Goal: Information Seeking & Learning: Learn about a topic

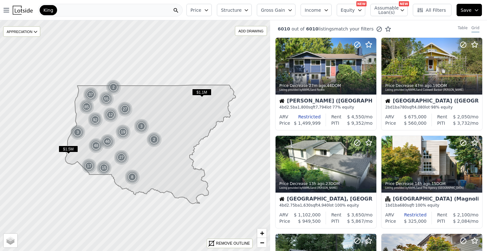
click at [209, 9] on icon "button" at bounding box center [206, 10] width 5 height 5
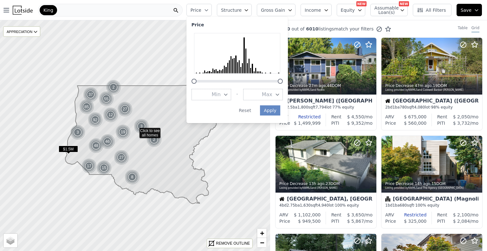
click at [228, 96] on icon "button" at bounding box center [225, 94] width 5 height 5
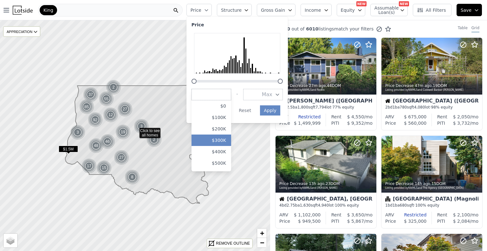
click at [230, 142] on button "$300K" at bounding box center [212, 140] width 40 height 11
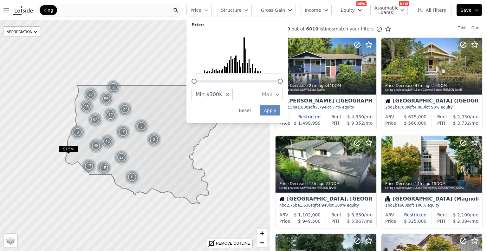
click at [266, 93] on button "Max" at bounding box center [264, 94] width 38 height 11
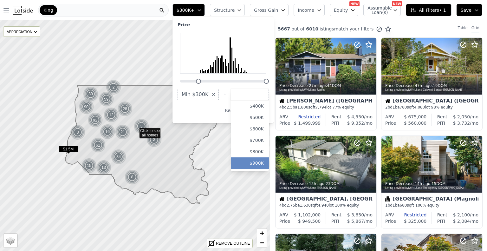
click at [266, 165] on button "$900K" at bounding box center [250, 162] width 38 height 11
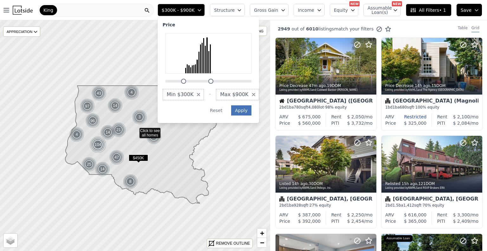
click at [252, 108] on button "Apply" at bounding box center [241, 110] width 20 height 10
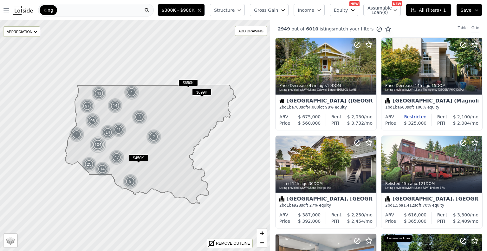
click at [234, 9] on span "Structure" at bounding box center [224, 10] width 20 height 6
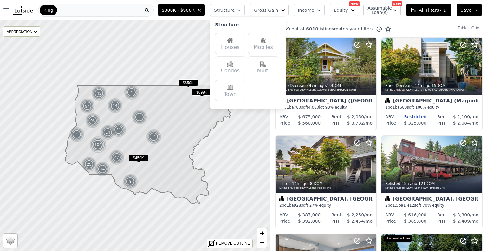
click at [245, 42] on div "Houses" at bounding box center [230, 43] width 30 height 21
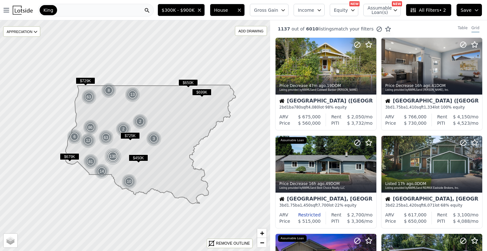
click at [432, 9] on span "All Filters • 2" at bounding box center [428, 10] width 36 height 6
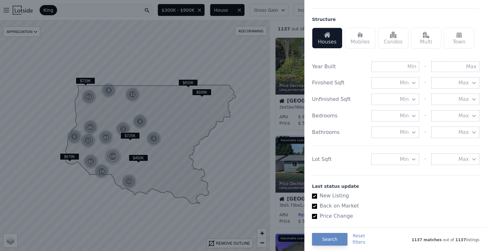
scroll to position [190, 0]
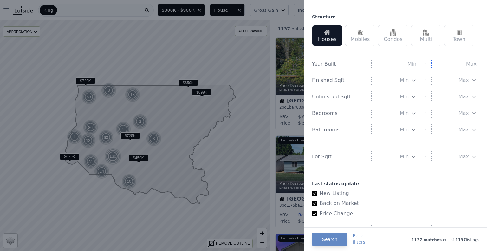
click at [444, 63] on input "text" at bounding box center [455, 64] width 48 height 11
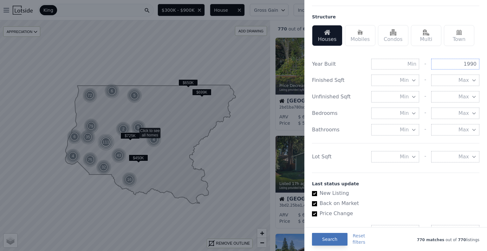
type input "1990"
click at [334, 240] on button "Search" at bounding box center [330, 239] width 36 height 13
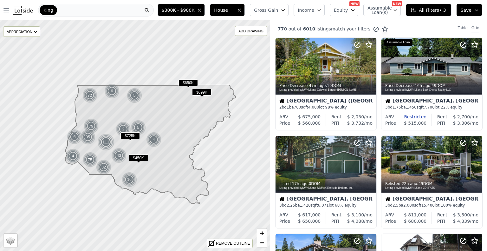
click at [423, 11] on span "All Filters • 3" at bounding box center [428, 10] width 36 height 6
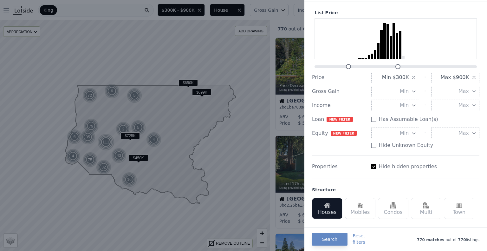
scroll to position [32, 0]
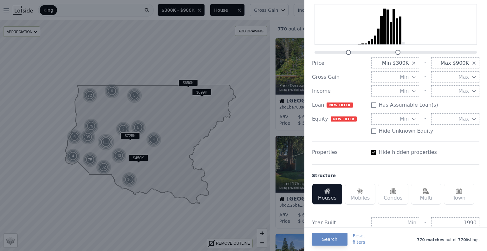
click at [287, 21] on div at bounding box center [243, 125] width 487 height 251
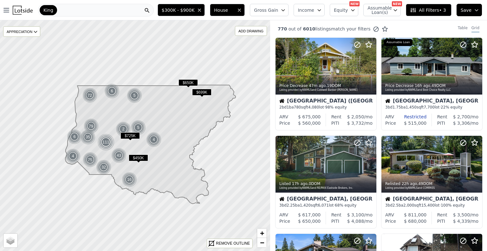
click at [430, 9] on span "All Filters • 3" at bounding box center [428, 10] width 36 height 6
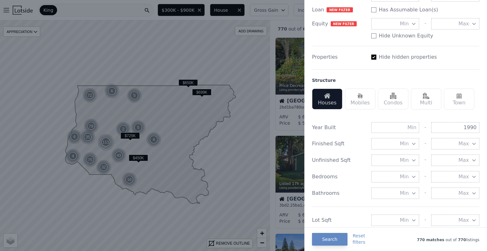
scroll to position [0, 0]
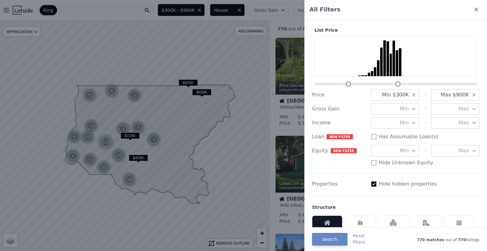
click at [389, 108] on button "Min" at bounding box center [395, 108] width 48 height 11
click at [270, 11] on div at bounding box center [243, 125] width 487 height 251
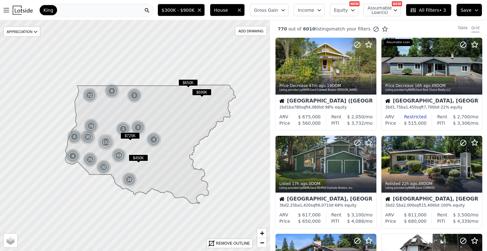
click at [278, 11] on span "Gross Gain" at bounding box center [266, 10] width 24 height 6
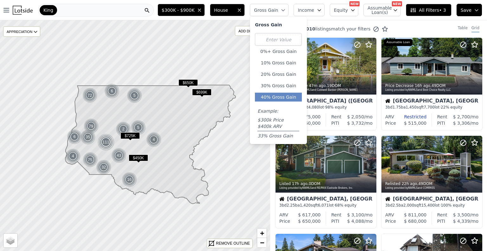
click at [290, 96] on button "40% Gross Gain" at bounding box center [278, 97] width 47 height 9
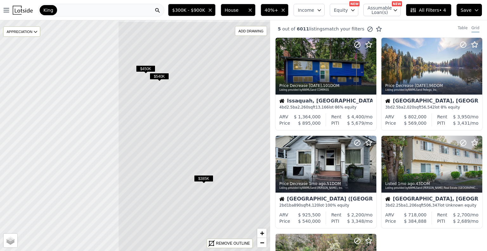
drag, startPoint x: 44, startPoint y: 120, endPoint x: 208, endPoint y: 147, distance: 166.0
click at [208, 147] on icon at bounding box center [280, 160] width 325 height 278
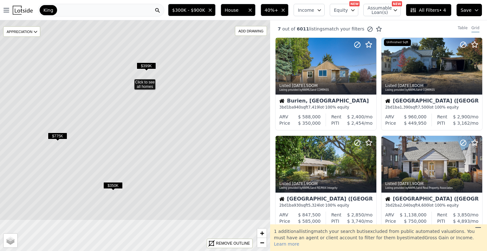
drag, startPoint x: 115, startPoint y: 141, endPoint x: 112, endPoint y: 68, distance: 73.4
click at [110, 67] on icon at bounding box center [129, 82] width 325 height 278
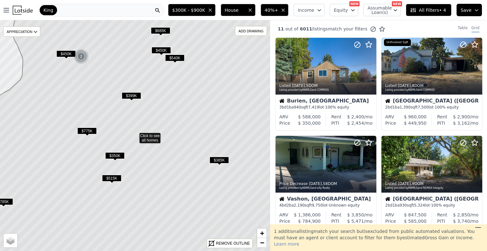
click at [134, 95] on span "$399K" at bounding box center [131, 95] width 19 height 7
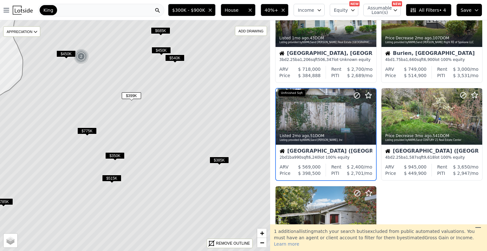
scroll to position [350, 0]
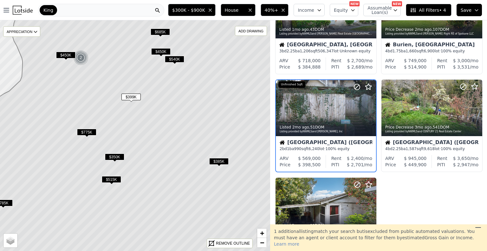
click at [170, 88] on icon at bounding box center [134, 137] width 325 height 278
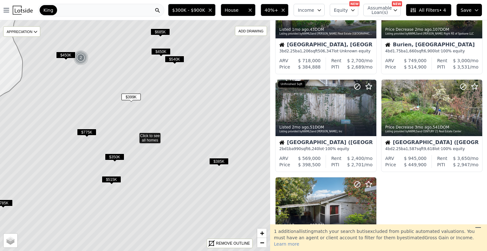
click at [88, 133] on span "$775K" at bounding box center [86, 132] width 19 height 7
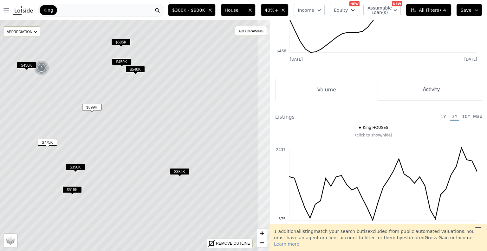
drag, startPoint x: 216, startPoint y: 110, endPoint x: 176, endPoint y: 119, distance: 40.3
click at [176, 119] on icon at bounding box center [95, 146] width 325 height 278
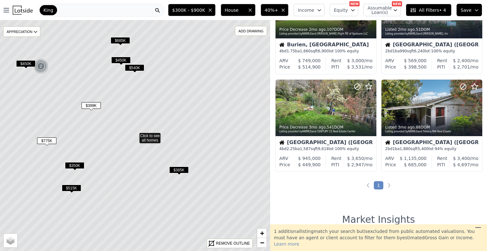
click at [96, 106] on span "$399K" at bounding box center [91, 105] width 19 height 7
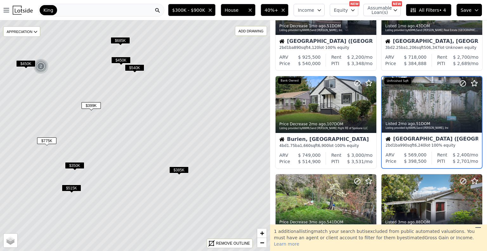
scroll to position [253, 0]
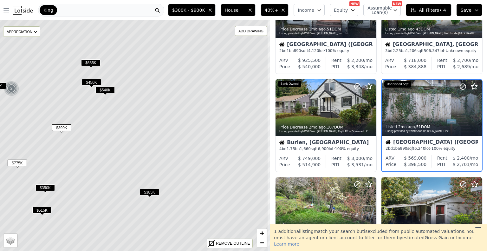
drag, startPoint x: 178, startPoint y: 103, endPoint x: 148, endPoint y: 124, distance: 36.2
click at [148, 124] on icon at bounding box center [105, 158] width 325 height 278
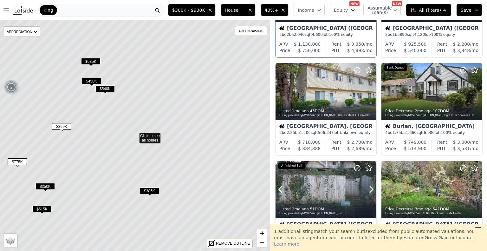
scroll to position [250, 0]
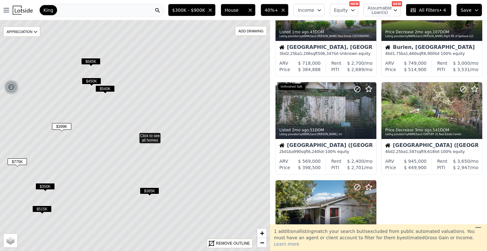
click at [65, 127] on span "$399K" at bounding box center [61, 126] width 19 height 7
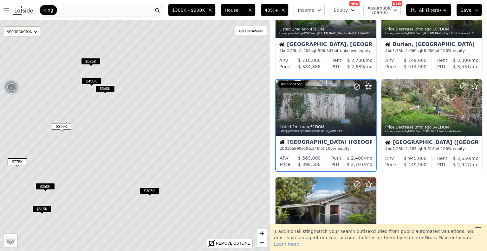
click at [349, 146] on div "2 bd 1 ba 990 sqft 6,240 lot · 100% equity" at bounding box center [326, 148] width 93 height 5
click at [45, 186] on span "$350K" at bounding box center [45, 186] width 19 height 7
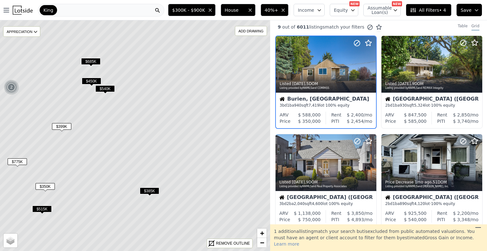
scroll to position [0, 0]
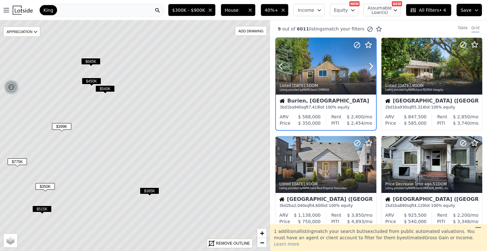
click at [358, 89] on div "Listed 6d ago , 5 DOM Listing provided by NWMLS and COMPASS" at bounding box center [326, 87] width 93 height 9
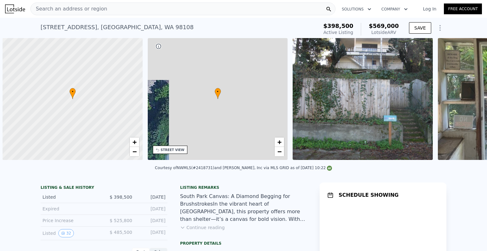
scroll to position [0, 3]
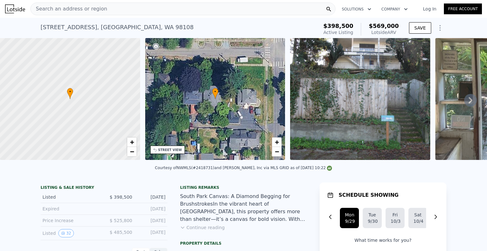
click at [469, 102] on icon at bounding box center [470, 100] width 13 height 13
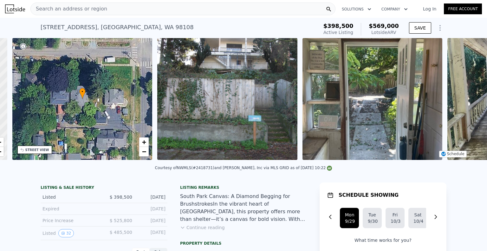
scroll to position [0, 148]
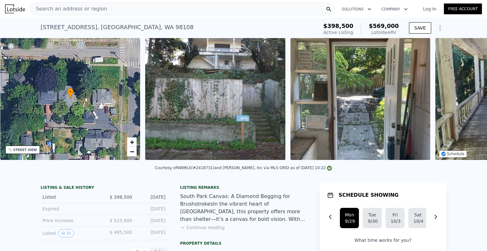
click at [468, 102] on div "• + − • + − STREET VIEW Loading... SATELLITE VIEW" at bounding box center [243, 100] width 487 height 124
click at [469, 102] on icon at bounding box center [471, 100] width 4 height 6
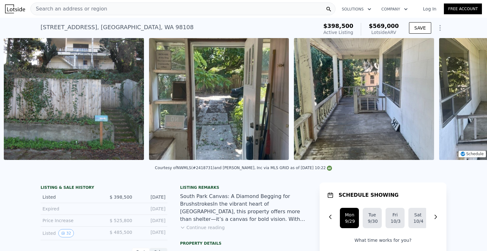
scroll to position [0, 290]
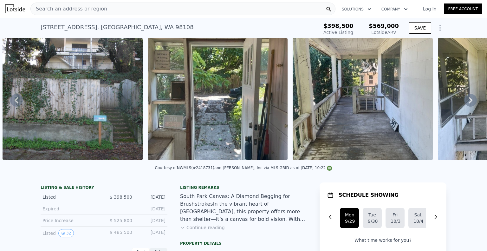
click at [469, 101] on icon at bounding box center [471, 100] width 4 height 6
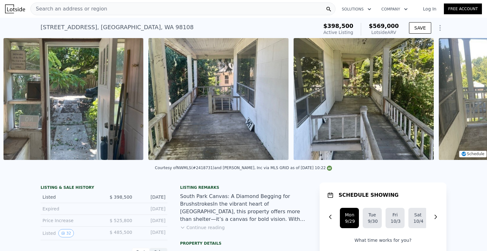
scroll to position [0, 435]
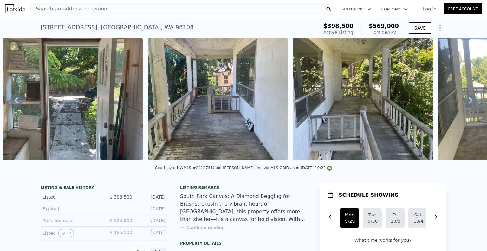
click at [464, 102] on icon at bounding box center [470, 100] width 13 height 13
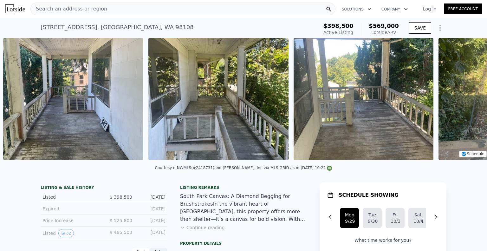
scroll to position [0, 581]
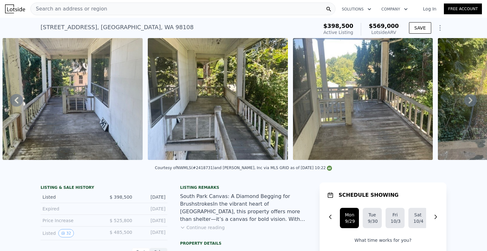
click at [464, 102] on icon at bounding box center [470, 100] width 13 height 13
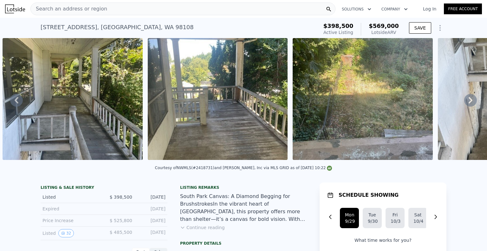
click at [464, 102] on icon at bounding box center [470, 100] width 13 height 13
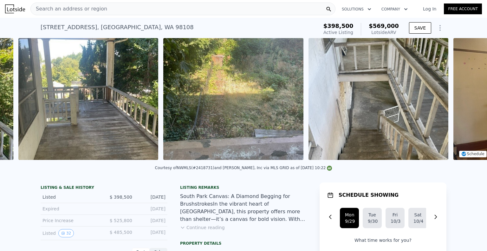
scroll to position [0, 871]
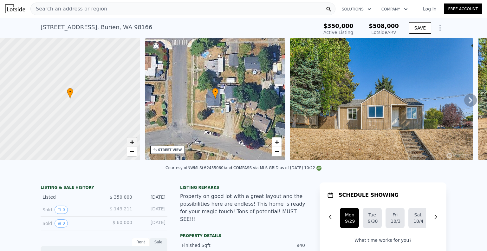
click at [132, 142] on span "+" at bounding box center [132, 142] width 4 height 8
click at [132, 141] on span "+" at bounding box center [132, 142] width 4 height 8
click at [131, 141] on span "+" at bounding box center [132, 142] width 4 height 8
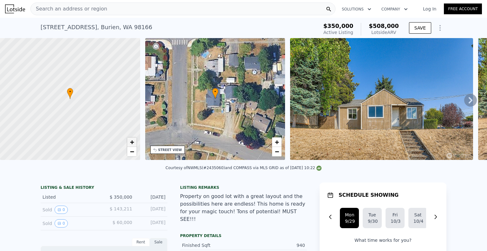
click at [130, 141] on span "+" at bounding box center [132, 142] width 4 height 8
click at [129, 141] on link "+" at bounding box center [132, 142] width 10 height 10
drag, startPoint x: 98, startPoint y: 100, endPoint x: 80, endPoint y: 101, distance: 17.5
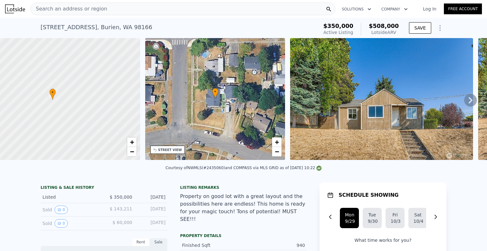
click at [80, 101] on div at bounding box center [70, 99] width 168 height 146
click at [131, 151] on span "−" at bounding box center [132, 152] width 4 height 8
drag, startPoint x: 82, startPoint y: 88, endPoint x: 138, endPoint y: 95, distance: 56.2
click at [138, 95] on div at bounding box center [70, 99] width 168 height 146
drag, startPoint x: 79, startPoint y: 97, endPoint x: 52, endPoint y: 79, distance: 33.1
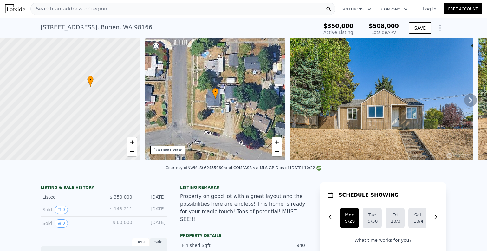
click at [51, 79] on div at bounding box center [70, 99] width 168 height 146
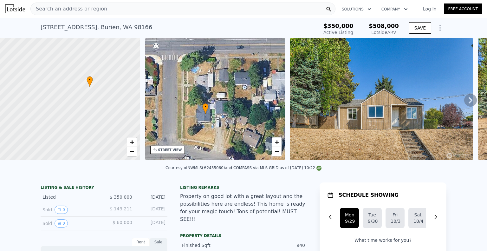
drag, startPoint x: 178, startPoint y: 88, endPoint x: 168, endPoint y: 103, distance: 18.1
click at [168, 103] on div "• + −" at bounding box center [215, 99] width 140 height 122
click at [466, 102] on icon at bounding box center [470, 100] width 13 height 13
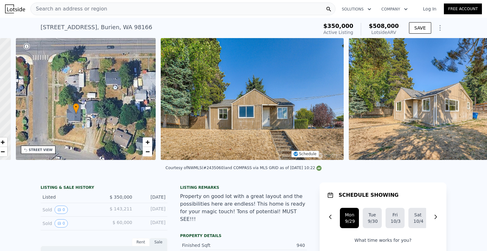
scroll to position [0, 148]
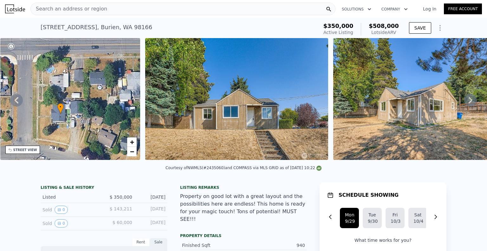
click at [469, 101] on icon at bounding box center [471, 100] width 4 height 6
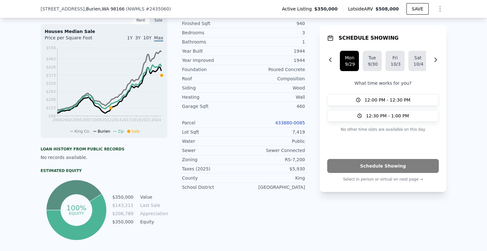
scroll to position [156, 0]
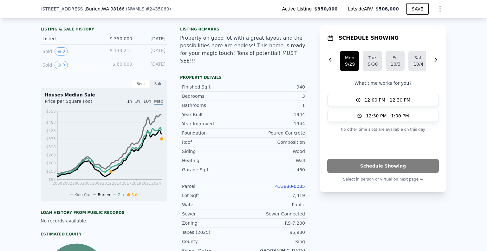
click at [283, 184] on link "433880-0085" at bounding box center [290, 186] width 30 height 5
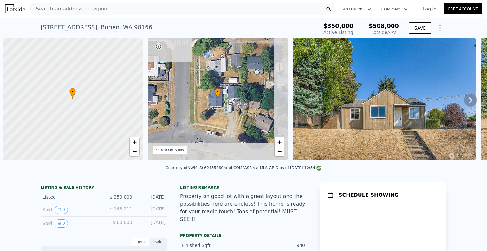
scroll to position [0, 3]
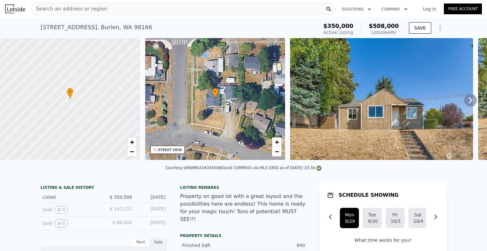
click at [437, 27] on icon "Show Options" at bounding box center [441, 28] width 8 height 8
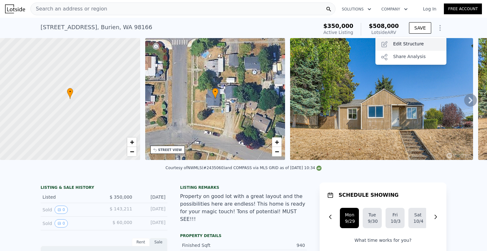
click at [417, 43] on div "Edit Structure" at bounding box center [411, 44] width 71 height 13
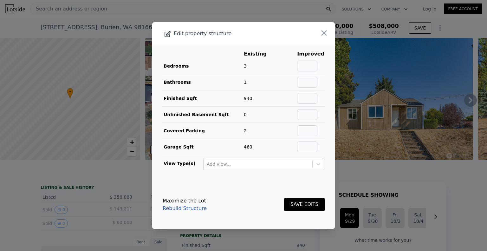
click at [245, 66] on span "3" at bounding box center [245, 65] width 3 height 5
click at [301, 65] on input "text" at bounding box center [307, 66] width 20 height 11
type input "4"
click at [306, 83] on input "text" at bounding box center [307, 82] width 20 height 11
type input "2"
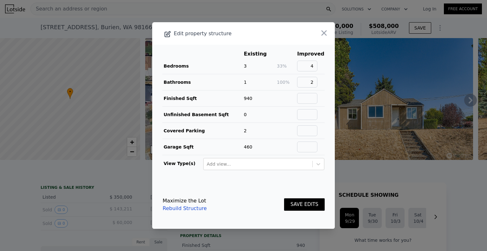
click at [302, 202] on button "SAVE EDITS" at bounding box center [304, 204] width 41 height 12
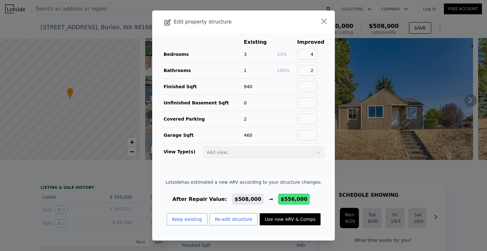
click at [269, 219] on button "Use new ARV & Comps" at bounding box center [290, 219] width 61 height 12
checkbox input "false"
checkbox input "true"
type input "$ 556,000"
type input "$ 141,812"
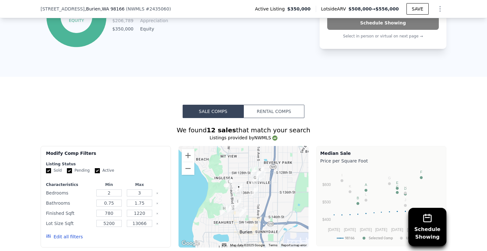
scroll to position [508, 0]
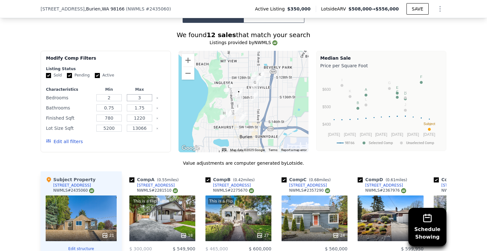
click at [142, 101] on input "3" at bounding box center [139, 97] width 25 height 7
drag, startPoint x: 142, startPoint y: 102, endPoint x: 135, endPoint y: 102, distance: 7.6
click at [135, 101] on input "3" at bounding box center [139, 97] width 25 height 7
type input "4"
click at [142, 111] on input "1.75" at bounding box center [139, 107] width 25 height 7
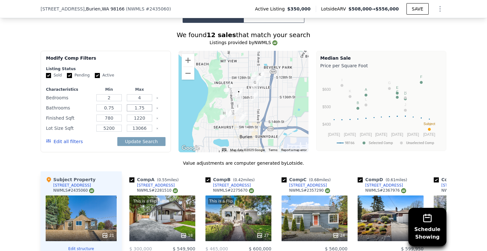
drag, startPoint x: 144, startPoint y: 112, endPoint x: 132, endPoint y: 110, distance: 12.3
click at [132, 110] on input "1.75" at bounding box center [139, 107] width 25 height 7
type input "2"
drag, startPoint x: 142, startPoint y: 121, endPoint x: 132, endPoint y: 120, distance: 9.5
click at [132, 120] on input "1220" at bounding box center [139, 118] width 25 height 7
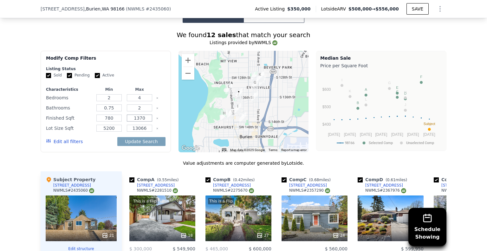
type input "1370"
drag, startPoint x: 117, startPoint y: 123, endPoint x: 95, endPoint y: 122, distance: 22.2
click at [96, 122] on input "780" at bounding box center [108, 118] width 25 height 7
type input "900"
click at [142, 132] on input "13066" at bounding box center [139, 128] width 25 height 7
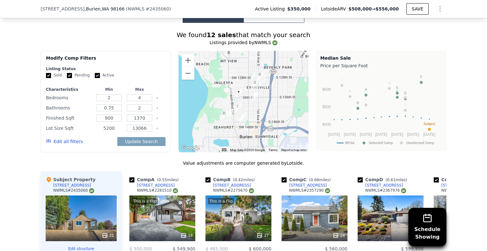
drag, startPoint x: 114, startPoint y: 132, endPoint x: 92, endPoint y: 134, distance: 22.0
click at [92, 133] on div "Lot Size Sqft 5200 13066" at bounding box center [106, 128] width 120 height 9
type input "400"
click at [134, 131] on input "13066" at bounding box center [139, 128] width 25 height 7
drag, startPoint x: 144, startPoint y: 132, endPoint x: 127, endPoint y: 133, distance: 17.8
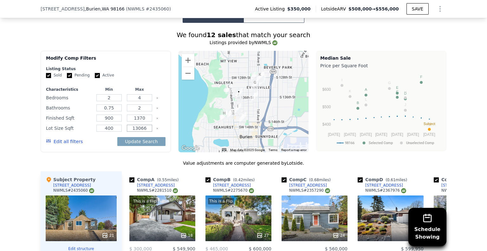
click at [127, 132] on input "13066" at bounding box center [139, 128] width 25 height 7
click at [141, 145] on button "Update Search" at bounding box center [141, 141] width 48 height 9
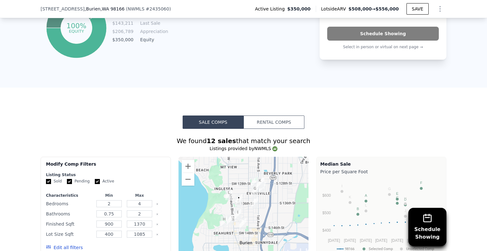
scroll to position [412, 0]
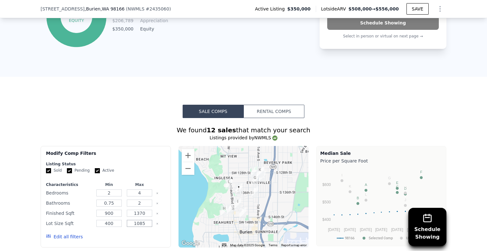
click at [146, 227] on input "1085" at bounding box center [139, 223] width 25 height 7
click at [135, 227] on input "1085" at bounding box center [139, 223] width 25 height 7
type input "11085"
click at [111, 227] on input "400" at bounding box center [108, 223] width 25 height 7
type input "4000"
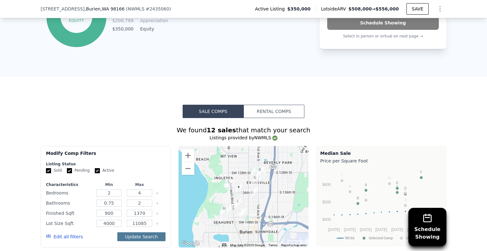
click at [142, 240] on button "Update Search" at bounding box center [141, 236] width 48 height 9
checkbox input "false"
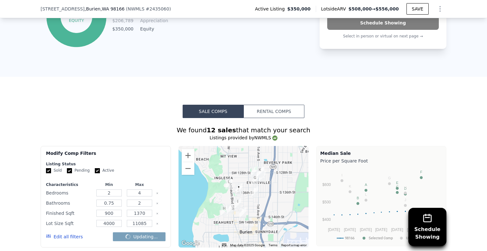
checkbox input "false"
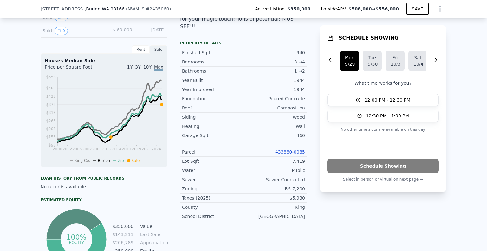
scroll to position [476, 0]
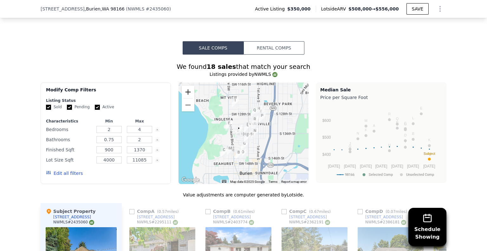
click at [188, 96] on button "Zoom in" at bounding box center [188, 92] width 13 height 13
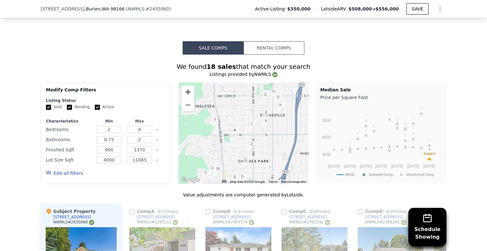
click at [188, 96] on button "Zoom in" at bounding box center [188, 92] width 13 height 13
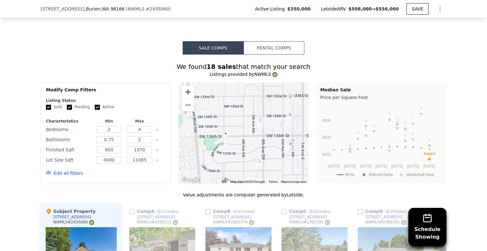
click at [188, 96] on button "Zoom in" at bounding box center [188, 92] width 13 height 13
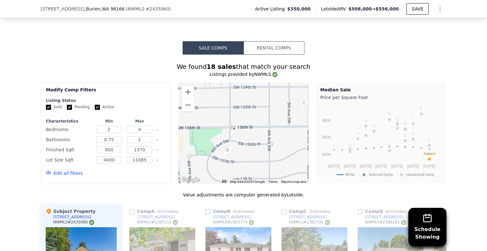
drag, startPoint x: 222, startPoint y: 137, endPoint x: 248, endPoint y: 125, distance: 29.4
click at [248, 125] on div at bounding box center [244, 133] width 130 height 102
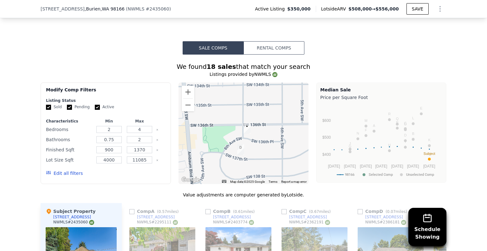
drag, startPoint x: 239, startPoint y: 142, endPoint x: 250, endPoint y: 140, distance: 11.6
click at [250, 140] on div at bounding box center [244, 133] width 130 height 102
click at [187, 98] on button "Zoom in" at bounding box center [188, 92] width 13 height 13
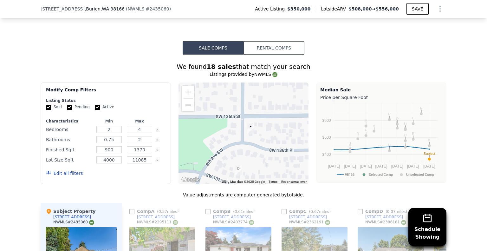
click at [188, 110] on button "Zoom out" at bounding box center [188, 105] width 13 height 13
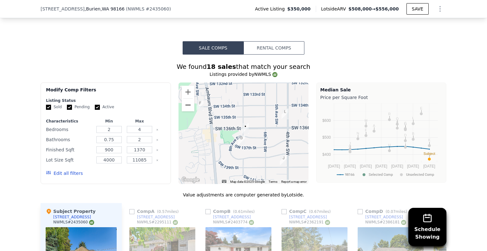
click at [188, 110] on button "Zoom out" at bounding box center [188, 105] width 13 height 13
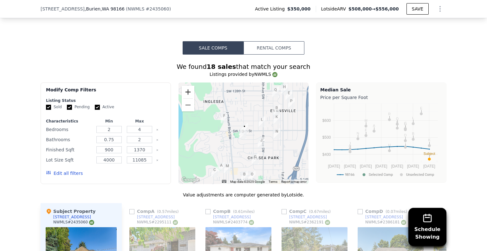
click at [185, 96] on button "Zoom in" at bounding box center [188, 92] width 13 height 13
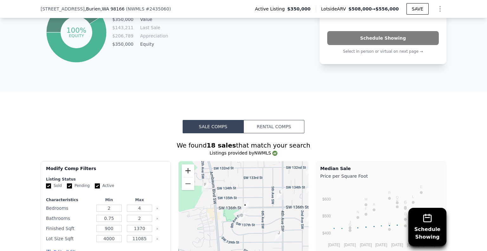
scroll to position [429, 0]
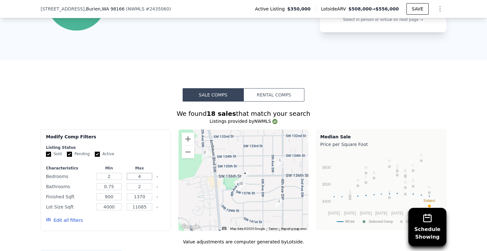
click at [141, 180] on input "4" at bounding box center [139, 176] width 25 height 7
drag, startPoint x: 141, startPoint y: 180, endPoint x: 136, endPoint y: 181, distance: 5.0
click at [136, 180] on input "4" at bounding box center [139, 176] width 25 height 7
type input "3"
click at [145, 190] on input "2" at bounding box center [139, 186] width 25 height 7
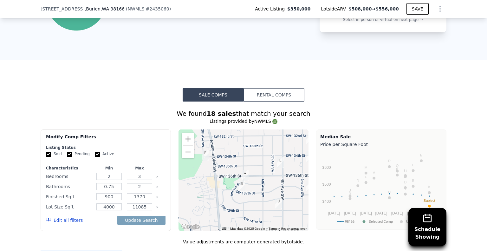
click at [113, 190] on div "Bathrooms 0.75 2" at bounding box center [106, 186] width 120 height 9
type input "1"
click at [151, 225] on button "Update Search" at bounding box center [141, 220] width 48 height 9
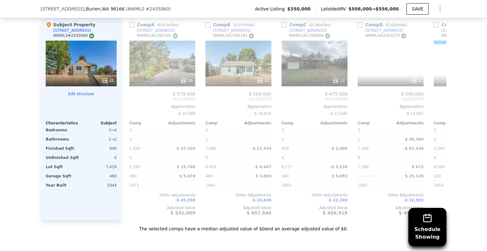
scroll to position [665, 0]
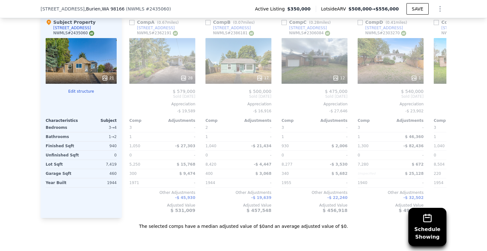
click at [16, 108] on div "Schedule Showing We found 11 sales that match your search Listings provided by …" at bounding box center [243, 47] width 487 height 364
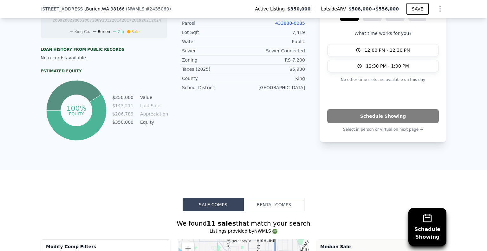
scroll to position [411, 0]
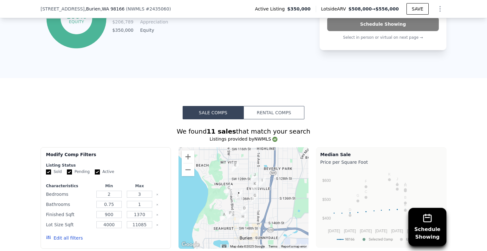
click at [210, 115] on button "Sale Comps" at bounding box center [213, 112] width 61 height 13
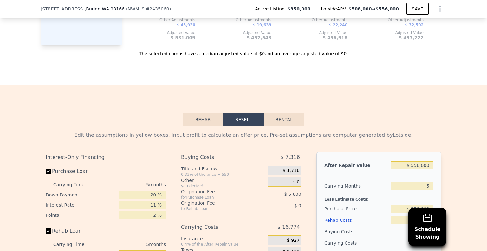
scroll to position [824, 0]
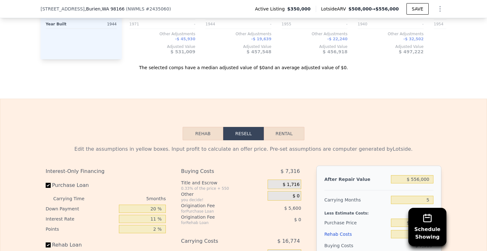
click at [199, 138] on button "Rehab" at bounding box center [203, 133] width 41 height 13
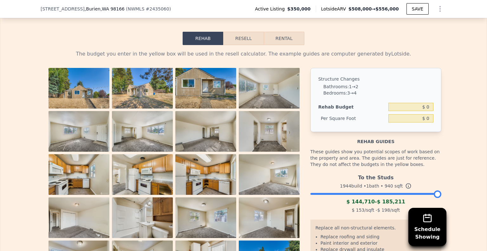
scroll to position [982, 0]
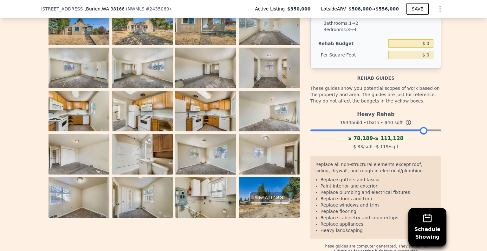
drag, startPoint x: 435, startPoint y: 139, endPoint x: 421, endPoint y: 141, distance: 14.8
click at [421, 135] on div at bounding box center [424, 131] width 8 height 8
drag, startPoint x: 422, startPoint y: 141, endPoint x: 425, endPoint y: 141, distance: 3.2
click at [425, 135] on div at bounding box center [427, 131] width 8 height 8
drag, startPoint x: 427, startPoint y: 141, endPoint x: 431, endPoint y: 140, distance: 4.2
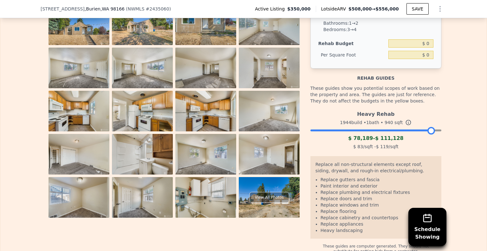
click at [431, 135] on div at bounding box center [432, 131] width 8 height 8
drag, startPoint x: 431, startPoint y: 140, endPoint x: 436, endPoint y: 140, distance: 5.1
click at [436, 135] on div at bounding box center [435, 131] width 8 height 8
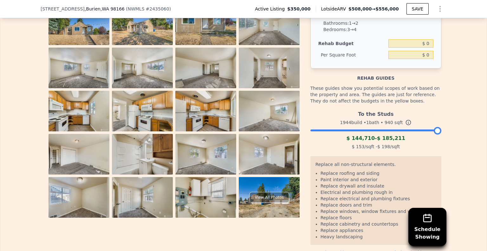
drag, startPoint x: 436, startPoint y: 139, endPoint x: 447, endPoint y: 139, distance: 10.5
click at [447, 139] on div "The budget you enter in the yellow box will be used in the resell calculator. T…" at bounding box center [243, 121] width 487 height 279
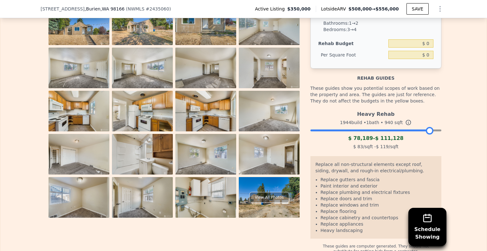
drag, startPoint x: 435, startPoint y: 139, endPoint x: 428, endPoint y: 139, distance: 7.0
click at [428, 135] on div at bounding box center [430, 131] width 8 height 8
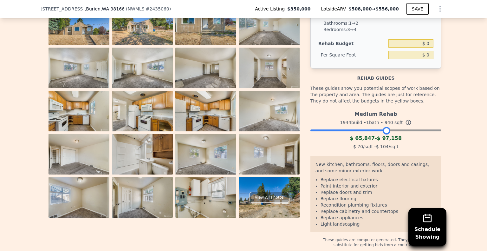
drag, startPoint x: 426, startPoint y: 140, endPoint x: 383, endPoint y: 140, distance: 42.5
click at [383, 135] on div at bounding box center [387, 131] width 8 height 8
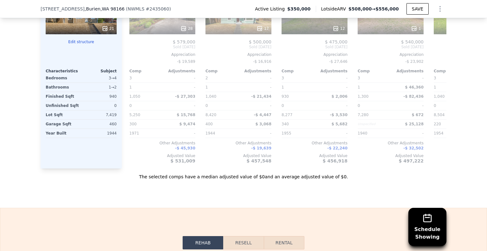
scroll to position [749, 0]
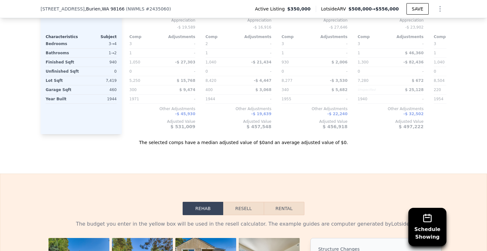
click at [255, 215] on button "Resell" at bounding box center [243, 208] width 40 height 13
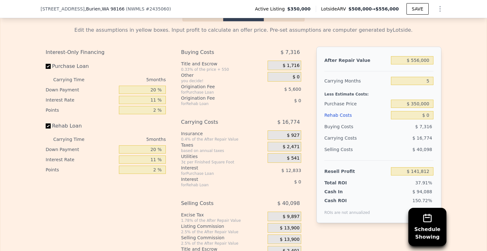
scroll to position [939, 0]
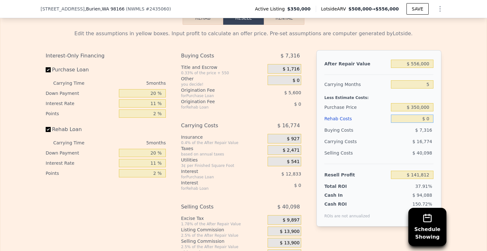
click at [412, 123] on input "$ 0" at bounding box center [412, 119] width 43 height 8
drag, startPoint x: 412, startPoint y: 126, endPoint x: 439, endPoint y: 124, distance: 26.4
click at [439, 124] on div "After Repair Value $ 556,000 Carrying Months 5 Less Estimate Costs: Purchase Pr…" at bounding box center [379, 138] width 125 height 176
type input "$ 1"
type input "$ 141,811"
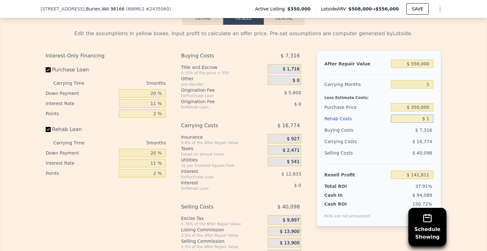
type input "$ 11"
type input "$ 141,801"
type input "$ 110"
type input "$ 141,695"
type input "$ 110,000"
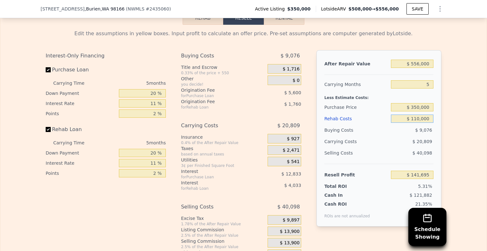
type input "$ 26,017"
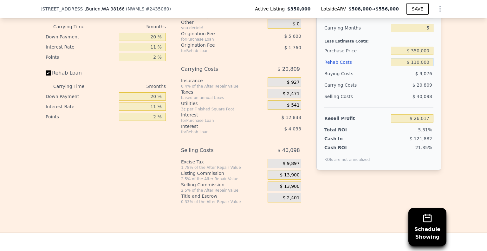
scroll to position [1002, 0]
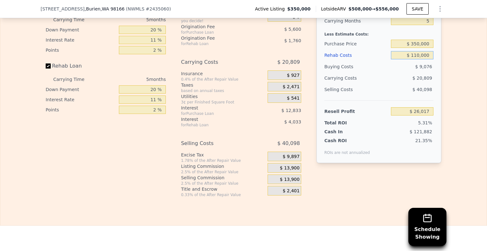
type input "$ 110,000"
click at [411, 163] on div "After Repair Value $ 556,000 Carrying Months 5 Less Estimate Costs: Purchase Pr…" at bounding box center [379, 75] width 125 height 176
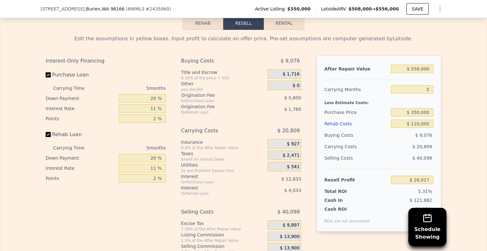
scroll to position [907, 0]
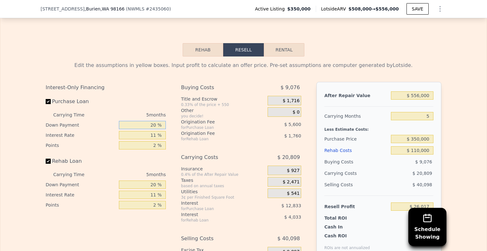
drag, startPoint x: 144, startPoint y: 132, endPoint x: 166, endPoint y: 132, distance: 22.2
click at [166, 132] on div "Interest-Only Financing Purchase Loan Carrying Time 5 months Down Payment 20 % …" at bounding box center [108, 187] width 125 height 211
